Goal: Task Accomplishment & Management: Manage account settings

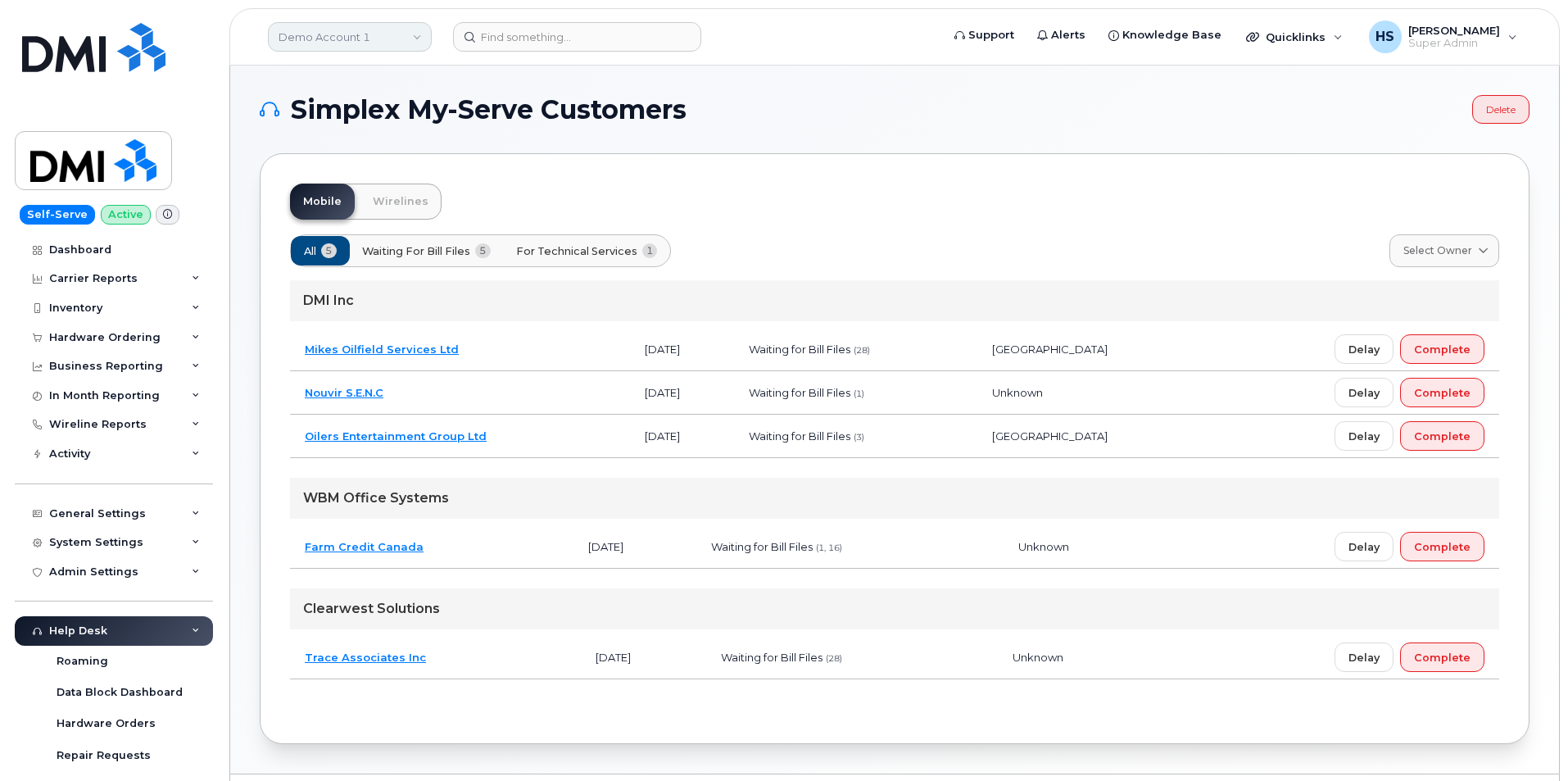
click at [345, 40] on link "Demo Account 1" at bounding box center [349, 36] width 164 height 30
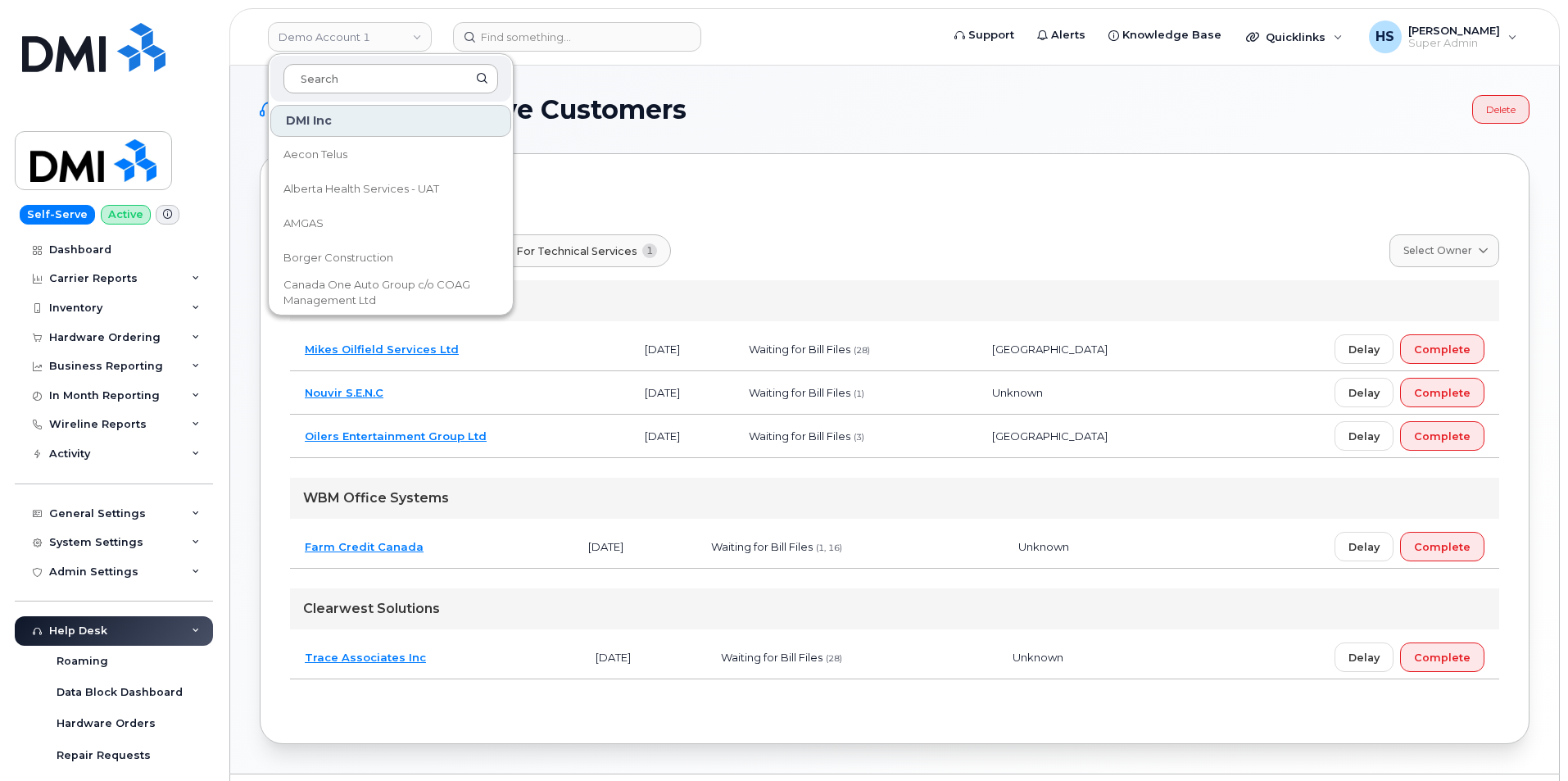
click at [335, 82] on input at bounding box center [391, 79] width 215 height 30
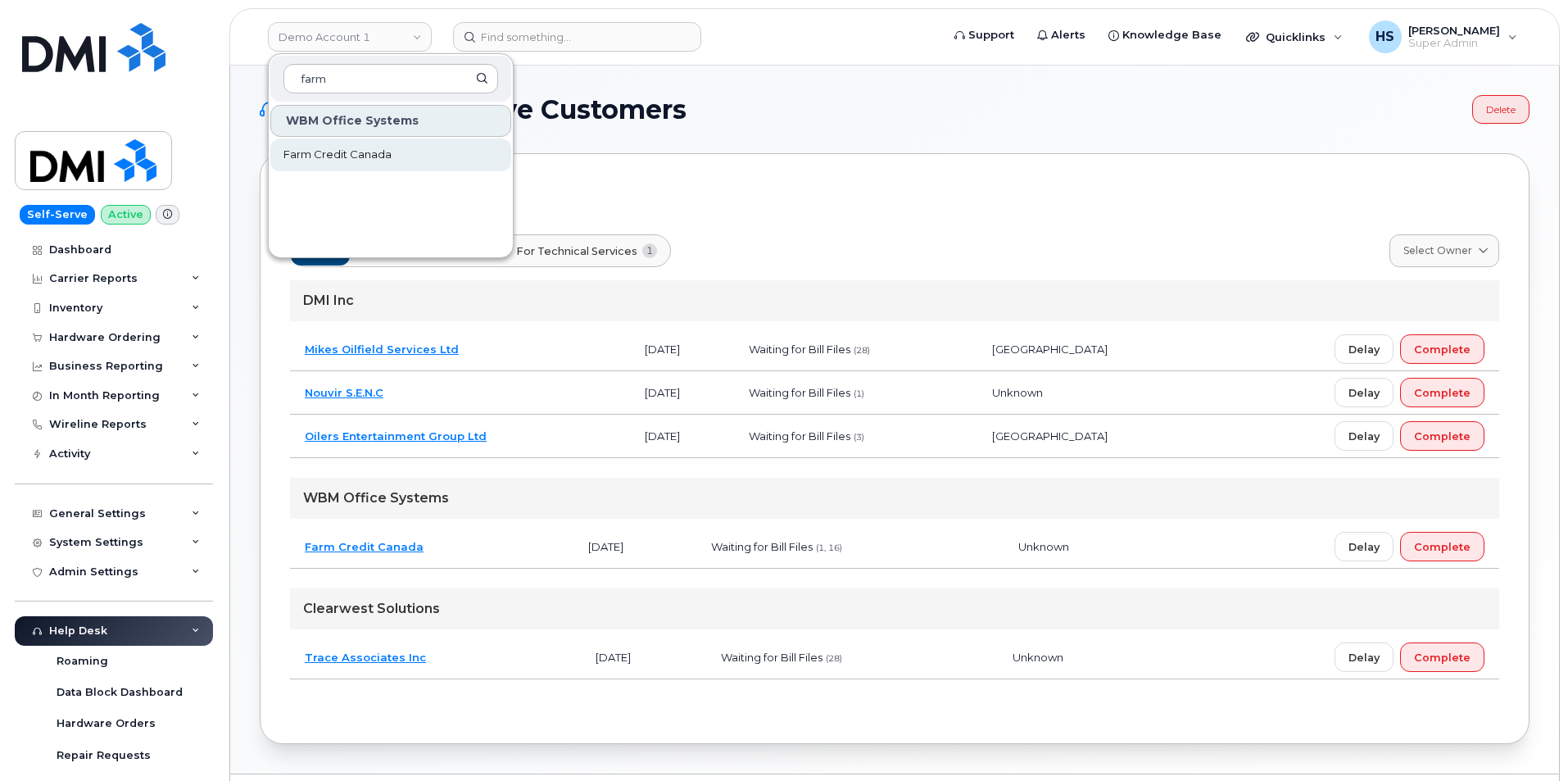
type input "farm"
click at [325, 154] on span "Farm Credit Canada" at bounding box center [337, 154] width 108 height 16
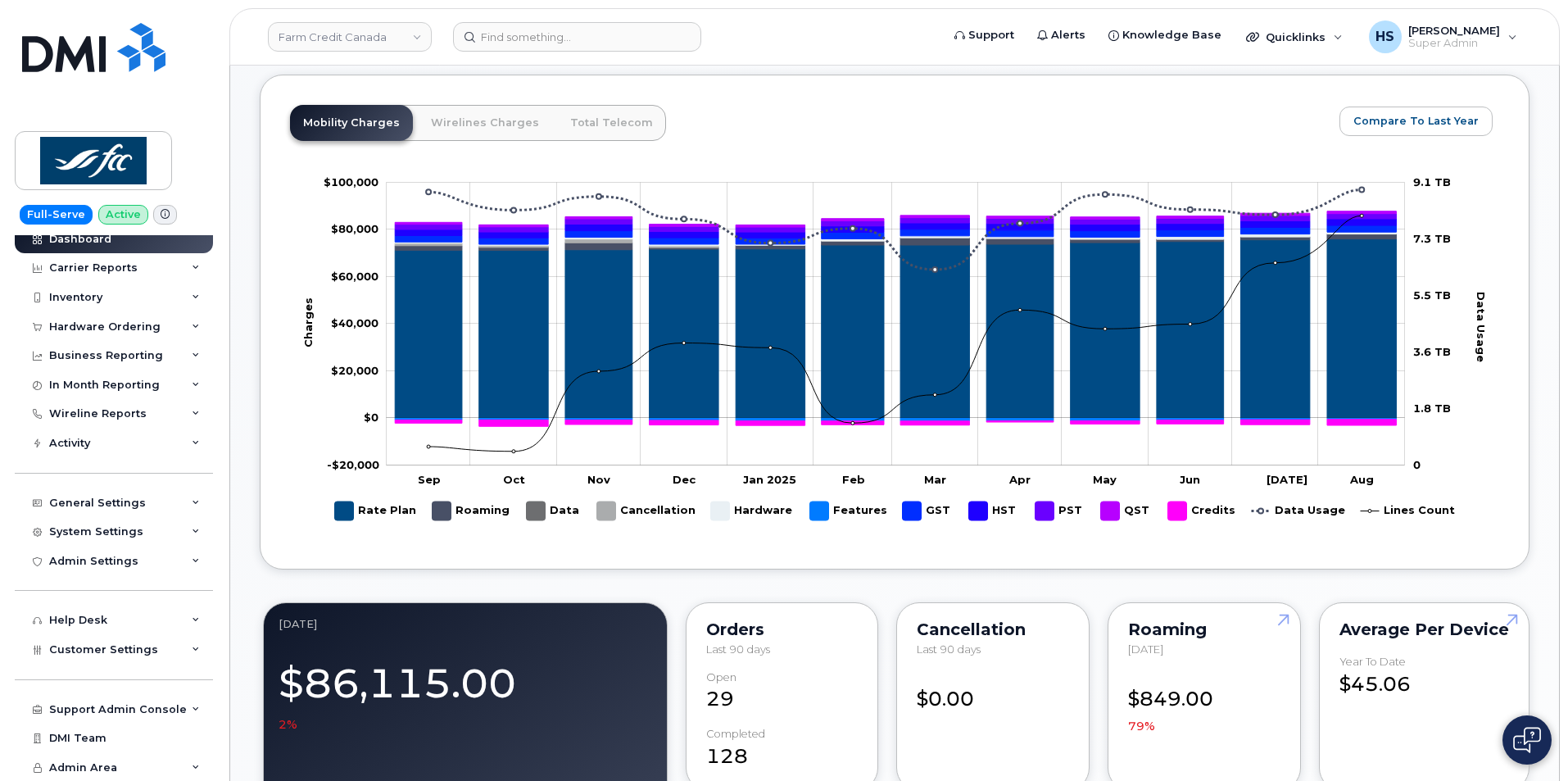
scroll to position [737, 0]
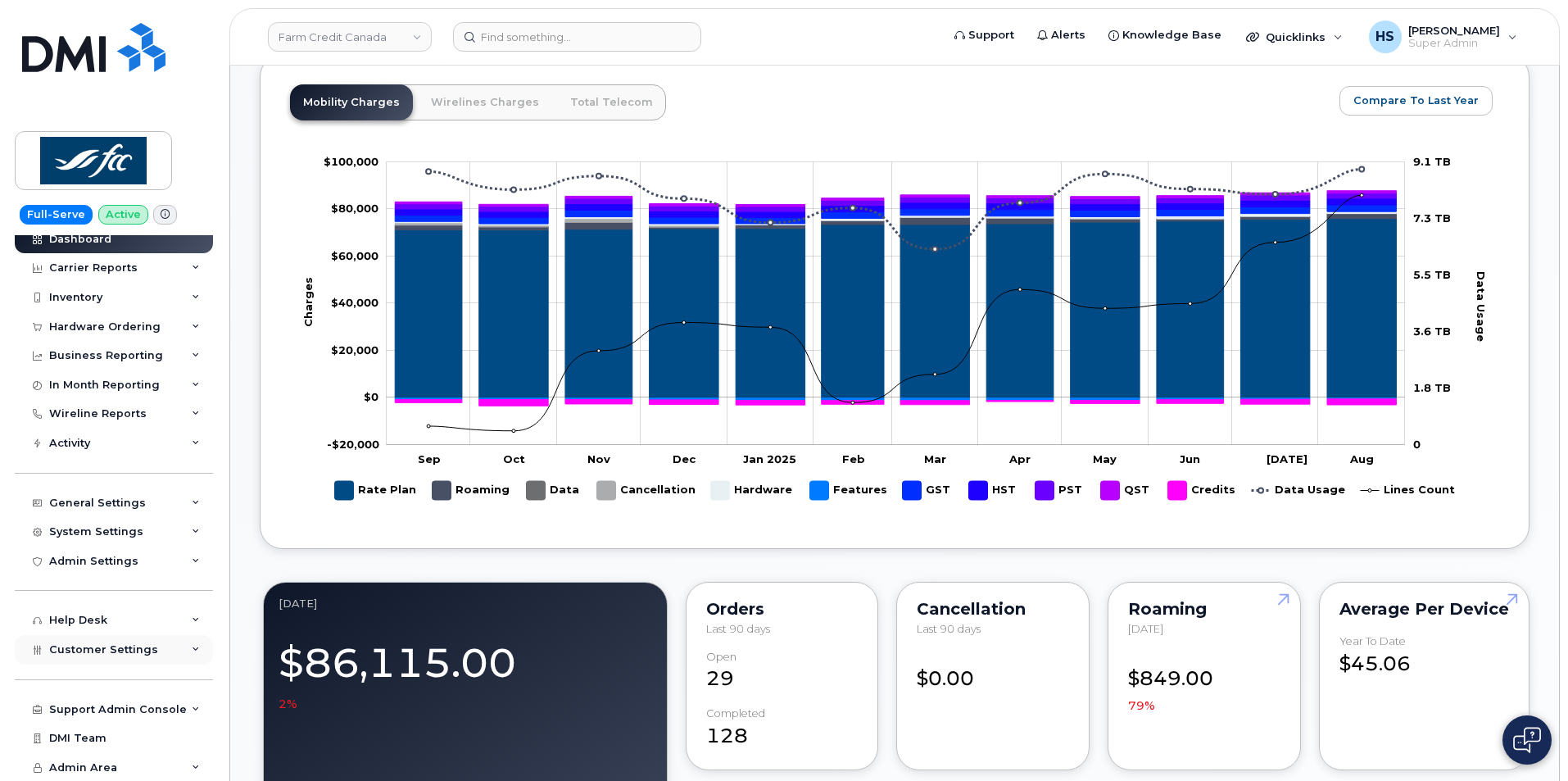
click at [149, 653] on span "Customer Settings" at bounding box center [104, 649] width 109 height 12
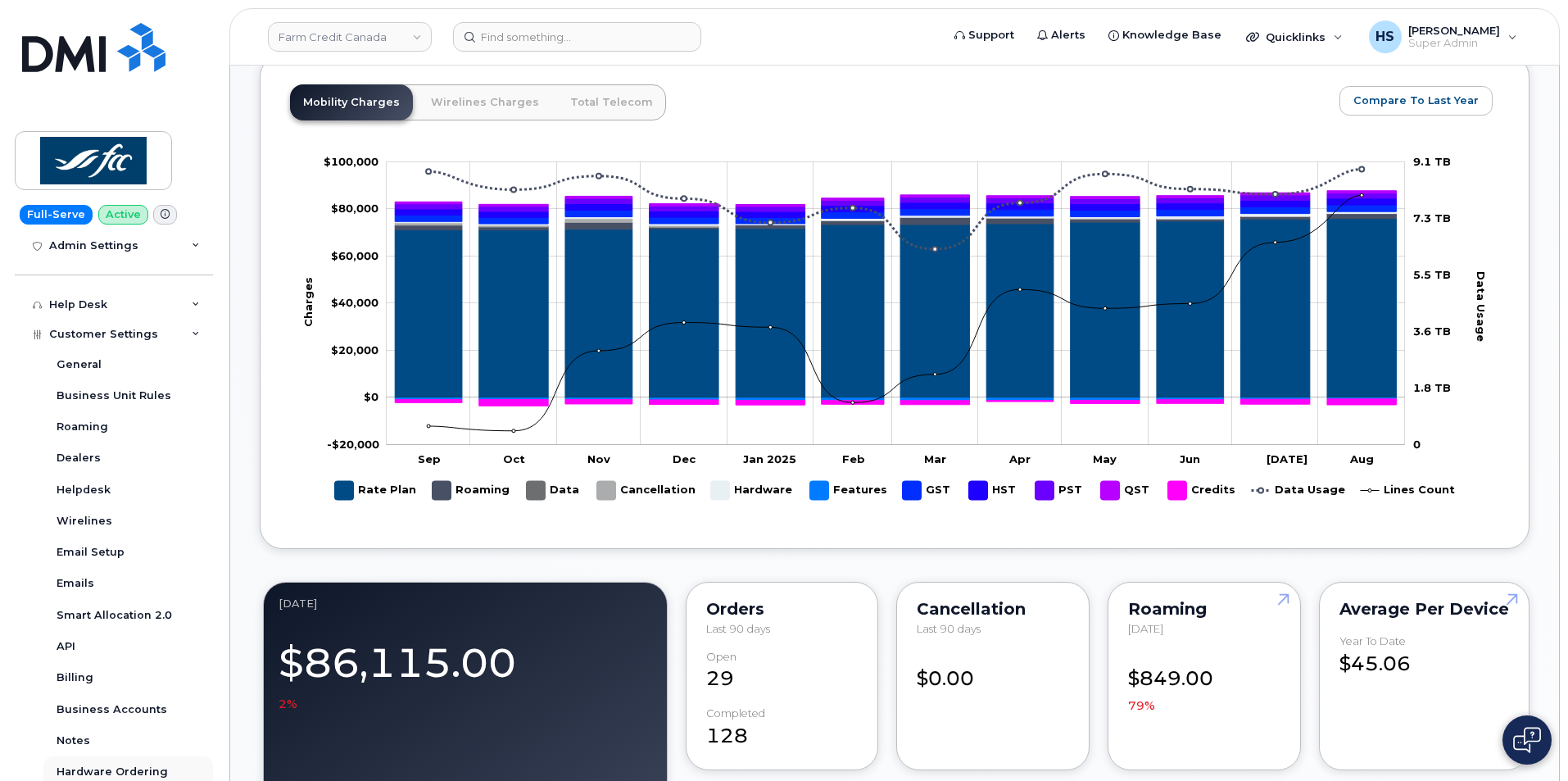
scroll to position [420, 0]
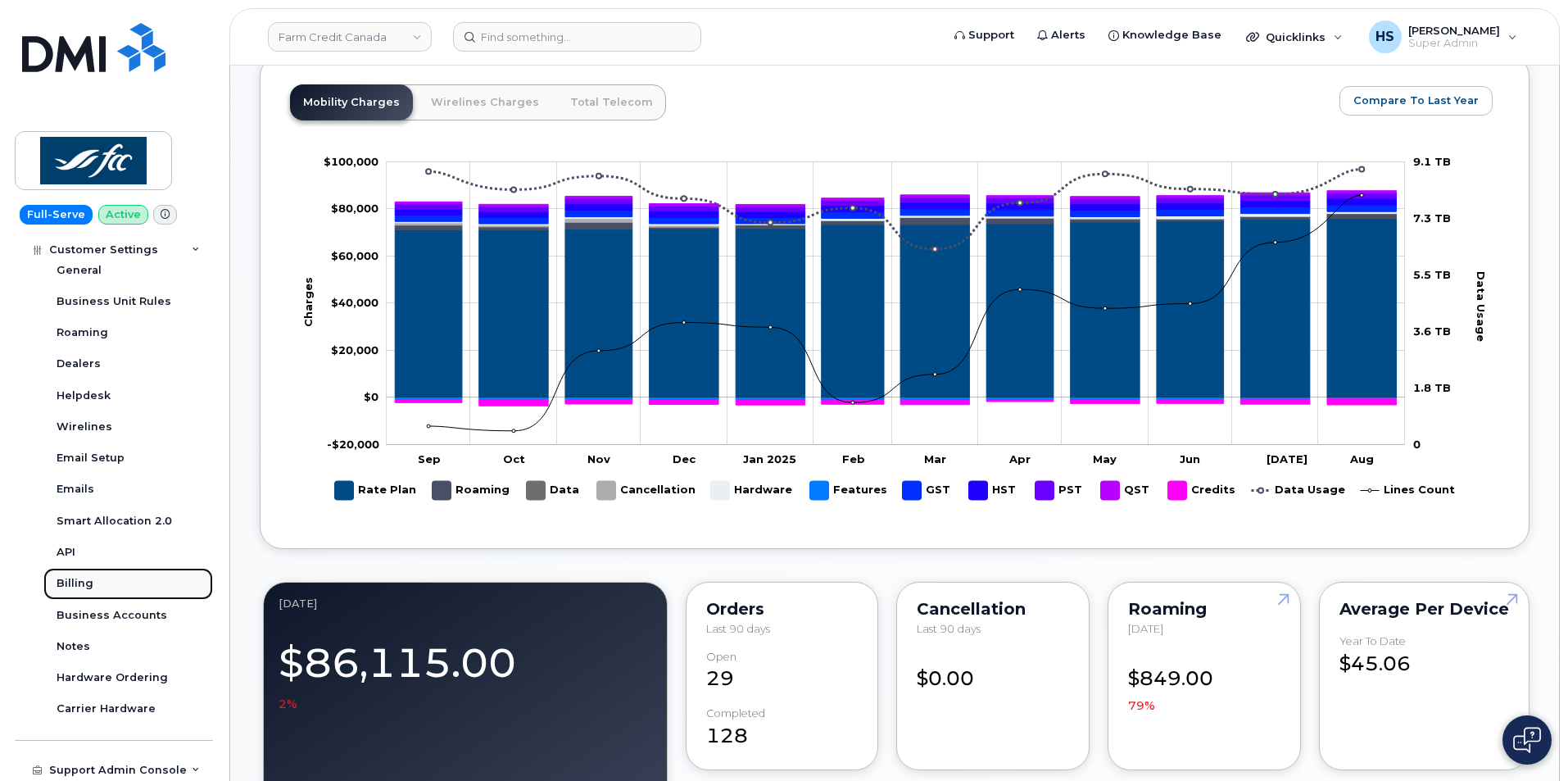
click at [83, 588] on div "Billing" at bounding box center [75, 582] width 36 height 14
click at [75, 580] on div "Billing" at bounding box center [75, 582] width 36 height 14
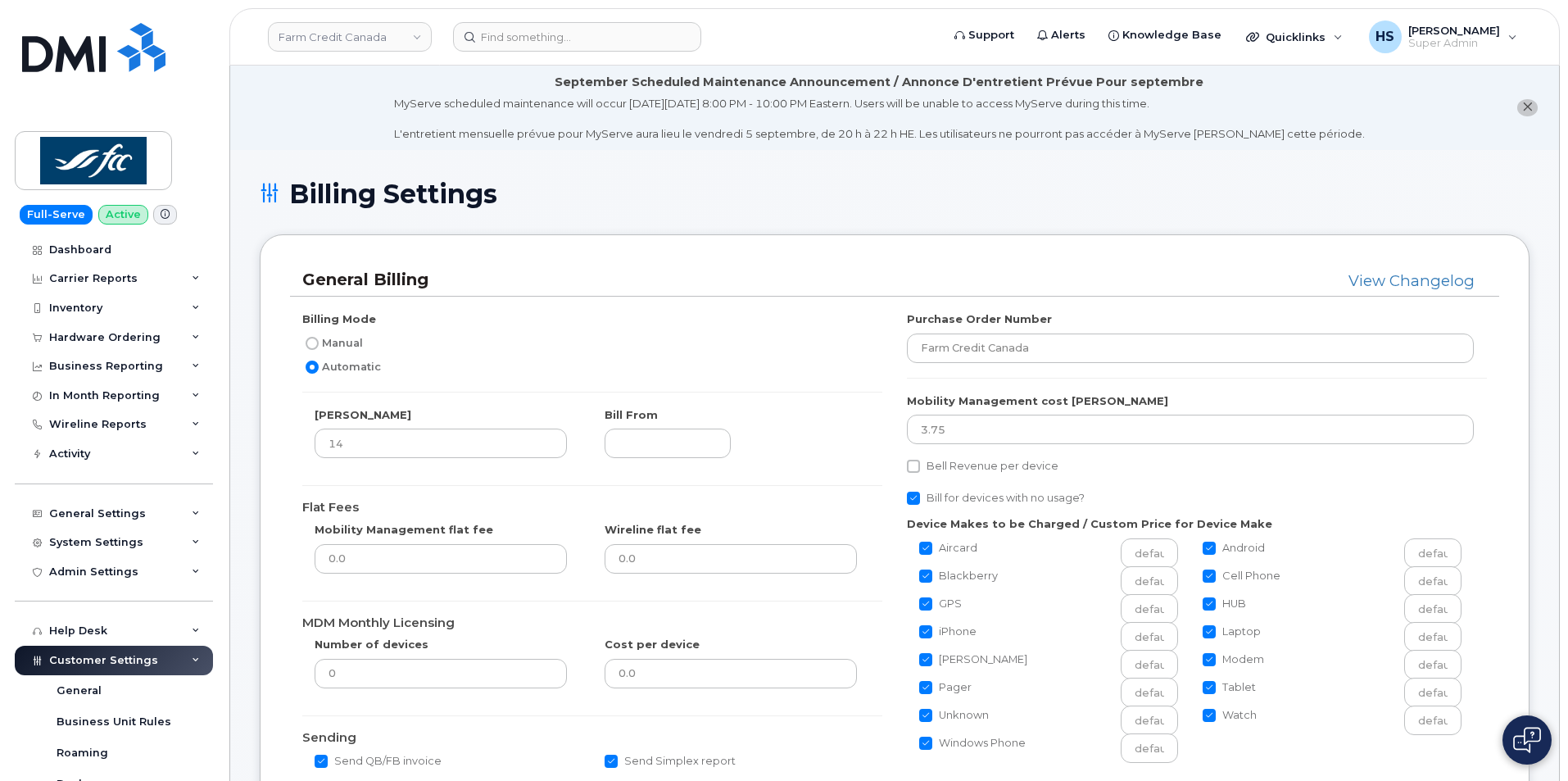
click at [329, 347] on label "Manual" at bounding box center [332, 343] width 60 height 19
click at [319, 347] on input "Manual" at bounding box center [312, 343] width 13 height 13
radio input "true"
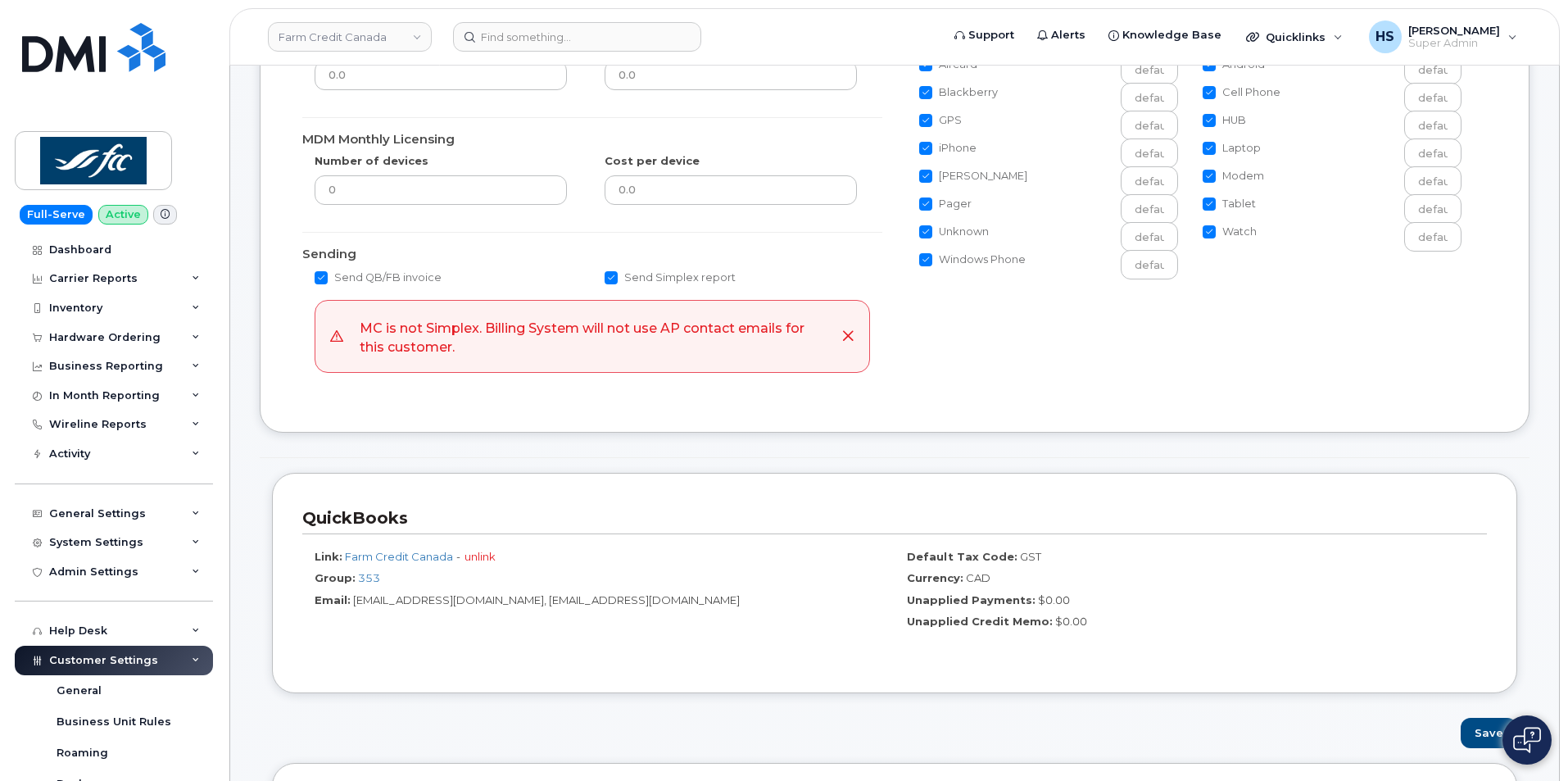
scroll to position [491, 0]
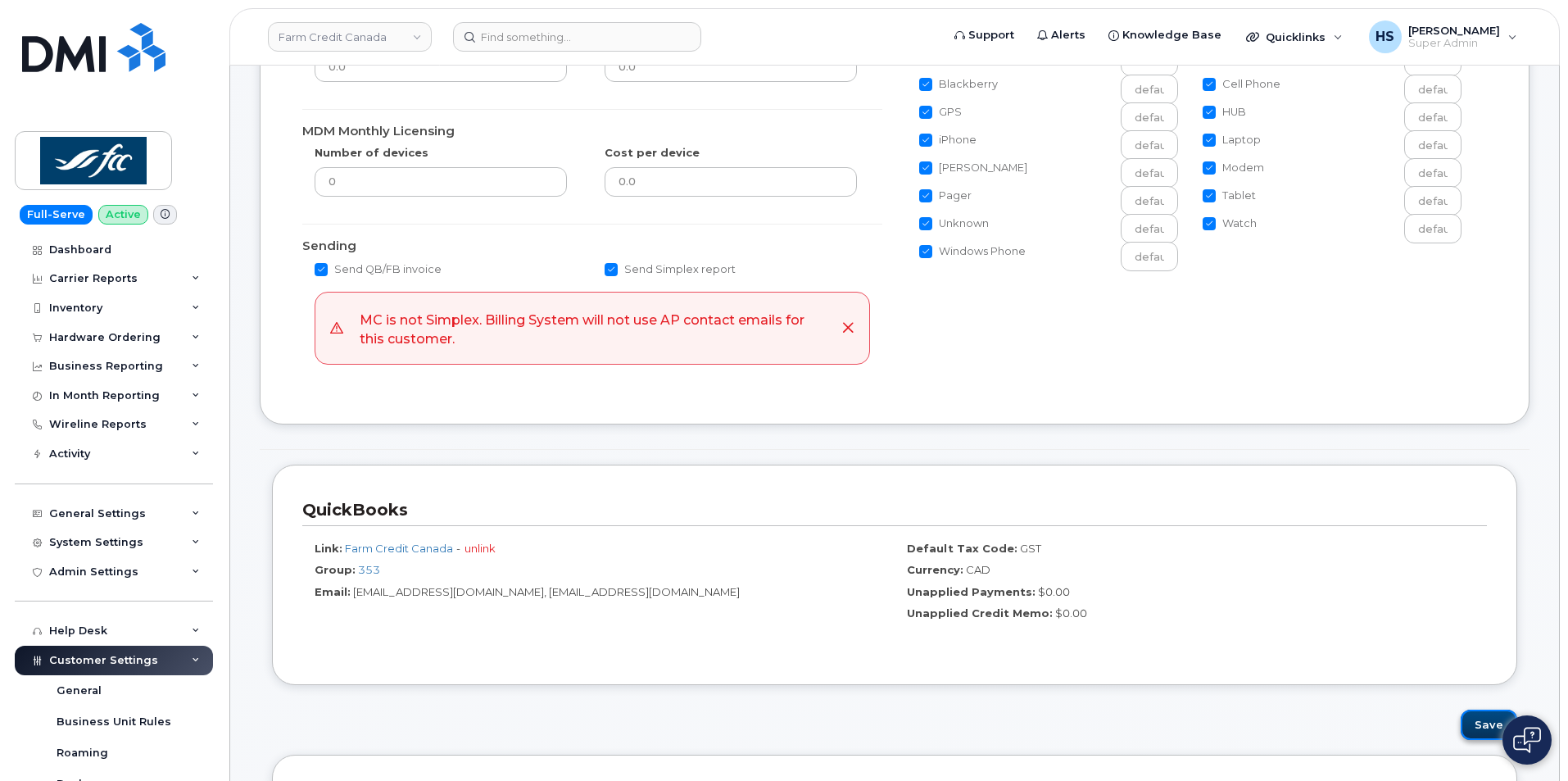
click at [1476, 720] on button "Save" at bounding box center [1488, 724] width 57 height 31
